Goal: Use online tool/utility

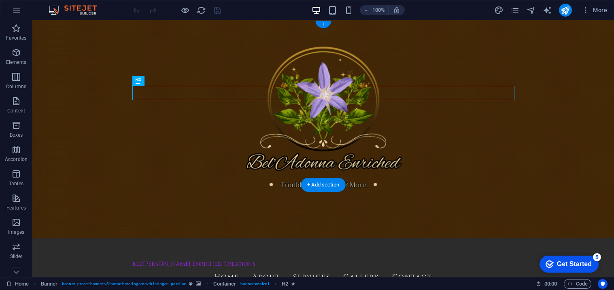
click at [389, 160] on figure at bounding box center [323, 148] width 582 height 257
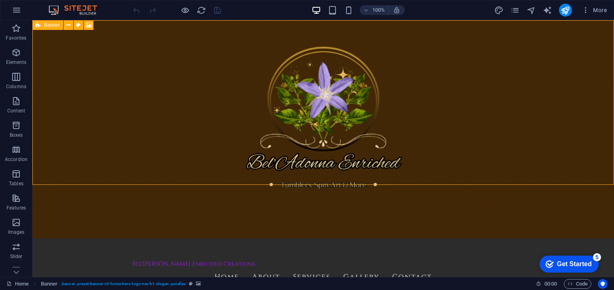
select select "vh"
select select "header"
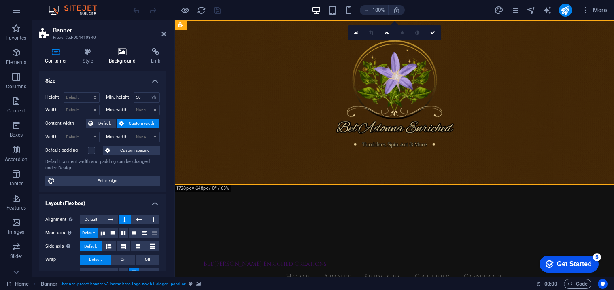
click at [124, 58] on h4 "Background" at bounding box center [124, 56] width 43 height 17
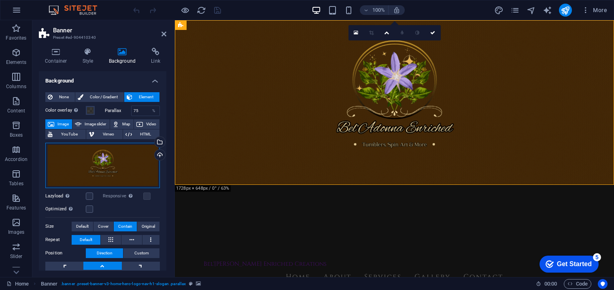
click at [130, 162] on div "Drag files here, click to choose files or select files from Files or our free s…" at bounding box center [102, 165] width 115 height 45
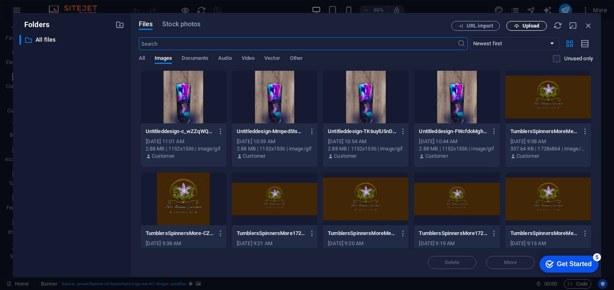
click at [515, 28] on icon "button" at bounding box center [516, 25] width 5 height 5
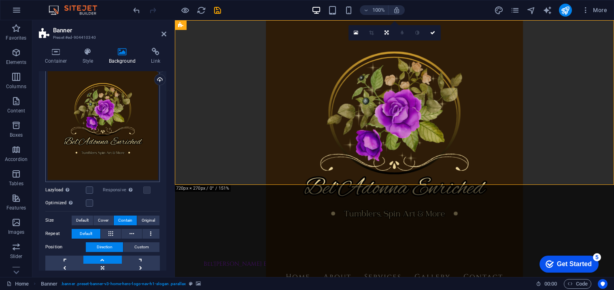
scroll to position [146, 0]
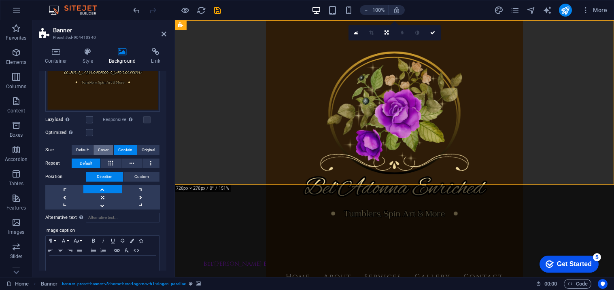
click at [109, 148] on button "Cover" at bounding box center [103, 150] width 19 height 10
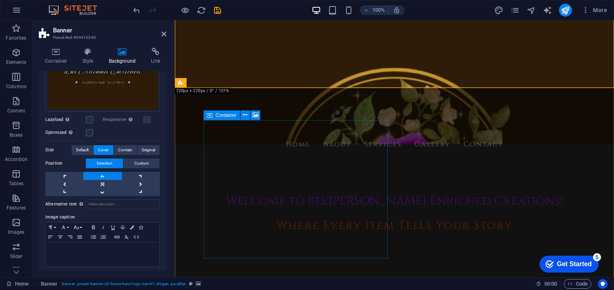
scroll to position [0, 0]
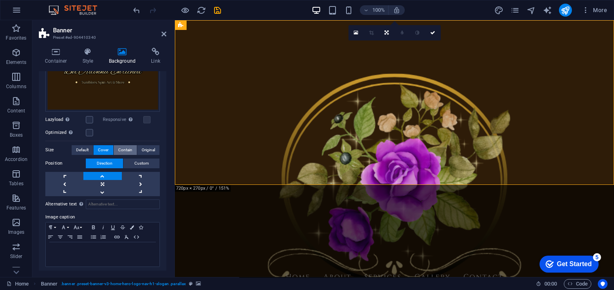
click at [129, 149] on span "Contain" at bounding box center [125, 150] width 14 height 10
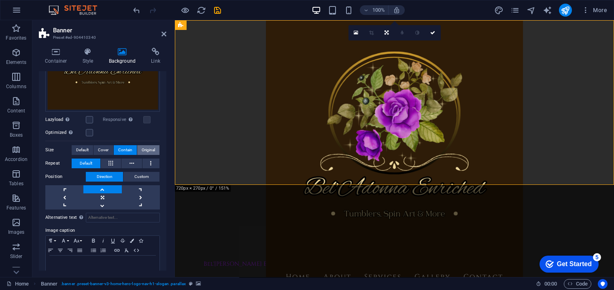
click at [142, 147] on span "Original" at bounding box center [148, 150] width 13 height 10
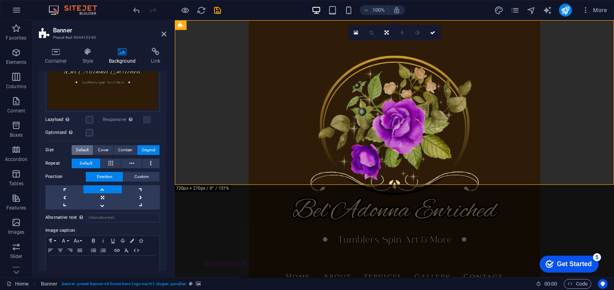
click at [77, 151] on span "Default" at bounding box center [82, 150] width 13 height 10
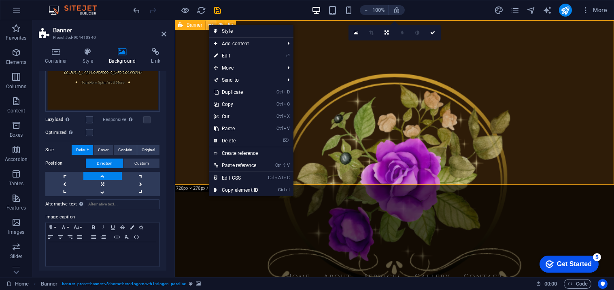
click at [189, 24] on span "Banner" at bounding box center [195, 25] width 16 height 5
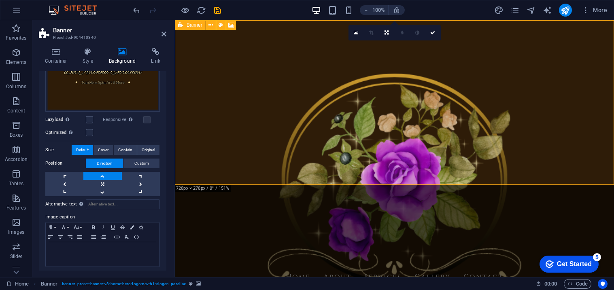
click at [189, 24] on span "Banner" at bounding box center [195, 25] width 16 height 5
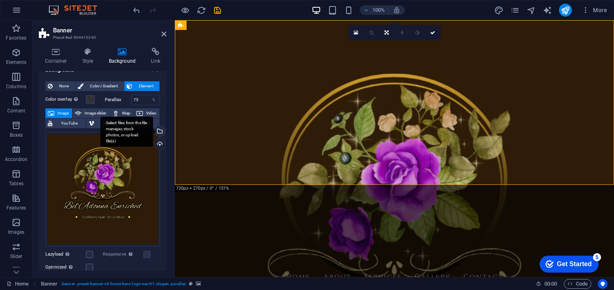
scroll to position [9, 0]
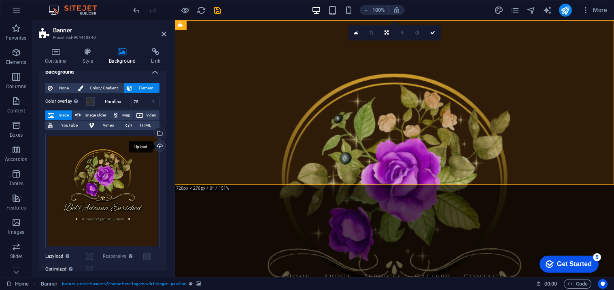
click at [156, 149] on div "Upload" at bounding box center [159, 147] width 12 height 12
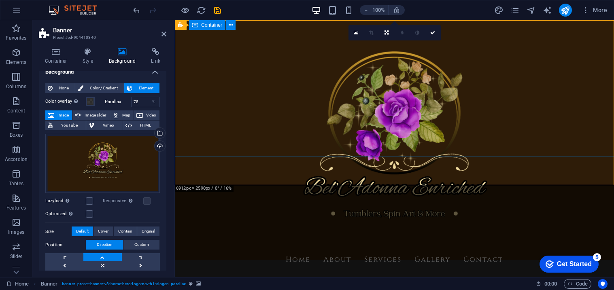
scroll to position [0, 0]
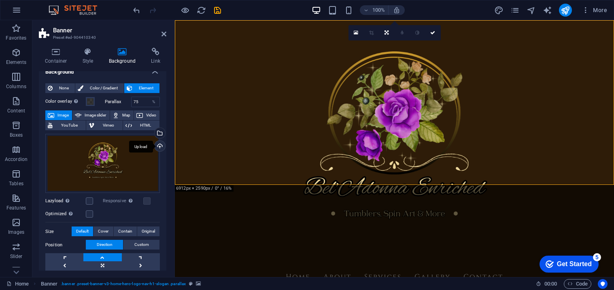
click at [158, 146] on div "Upload" at bounding box center [159, 147] width 12 height 12
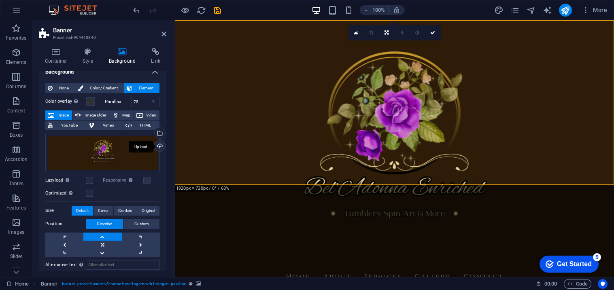
click at [158, 147] on div "Upload" at bounding box center [159, 147] width 12 height 12
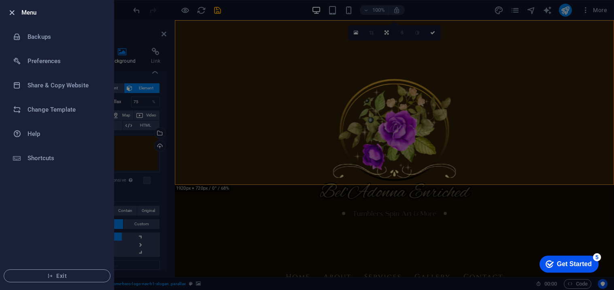
click at [13, 10] on icon "button" at bounding box center [11, 12] width 9 height 9
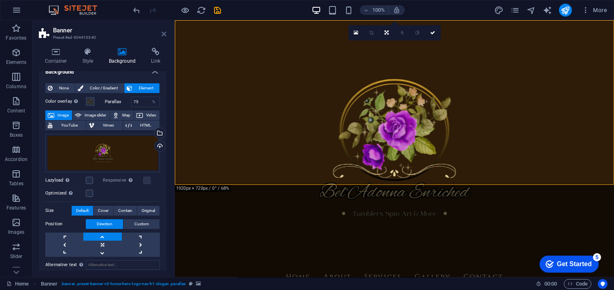
click at [162, 32] on icon at bounding box center [164, 34] width 5 height 6
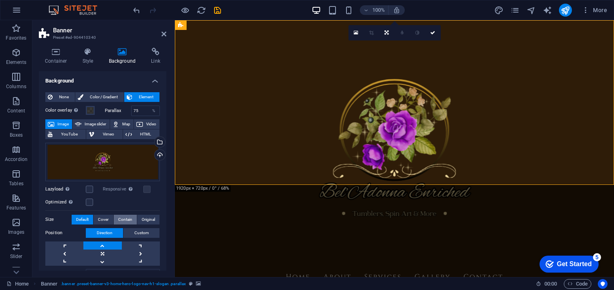
click at [119, 219] on span "Contain" at bounding box center [125, 220] width 14 height 10
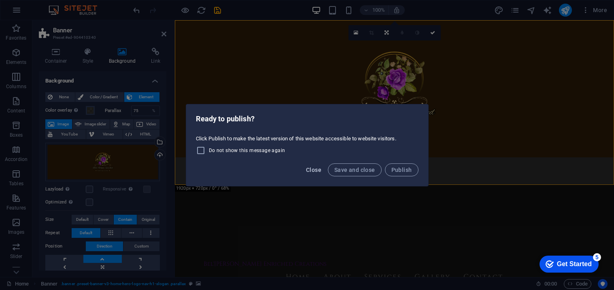
click at [310, 168] on span "Close" at bounding box center [313, 170] width 15 height 6
